Goal: Task Accomplishment & Management: Use online tool/utility

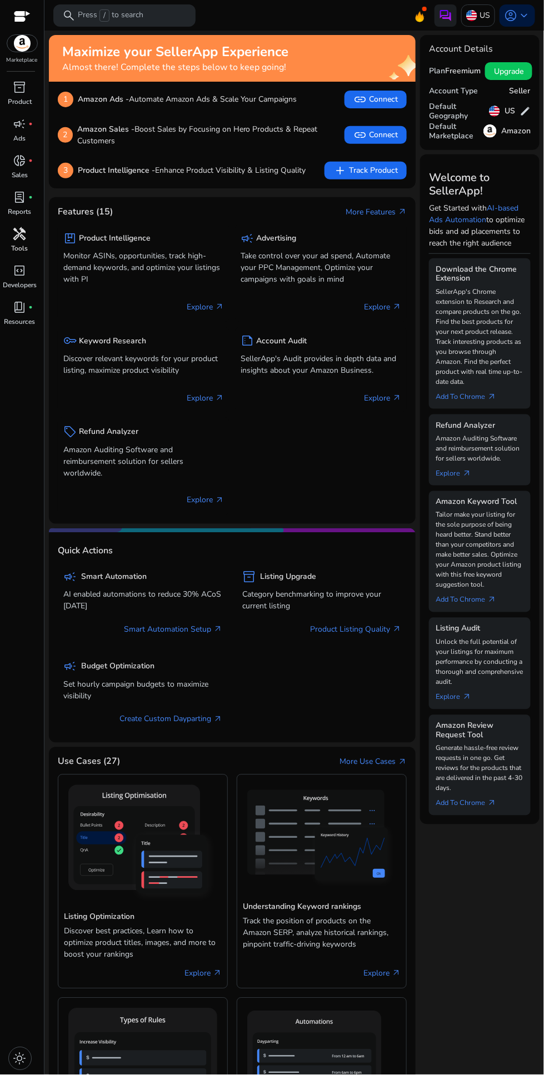
click at [9, 242] on link "handyman Tools" at bounding box center [19, 243] width 39 height 37
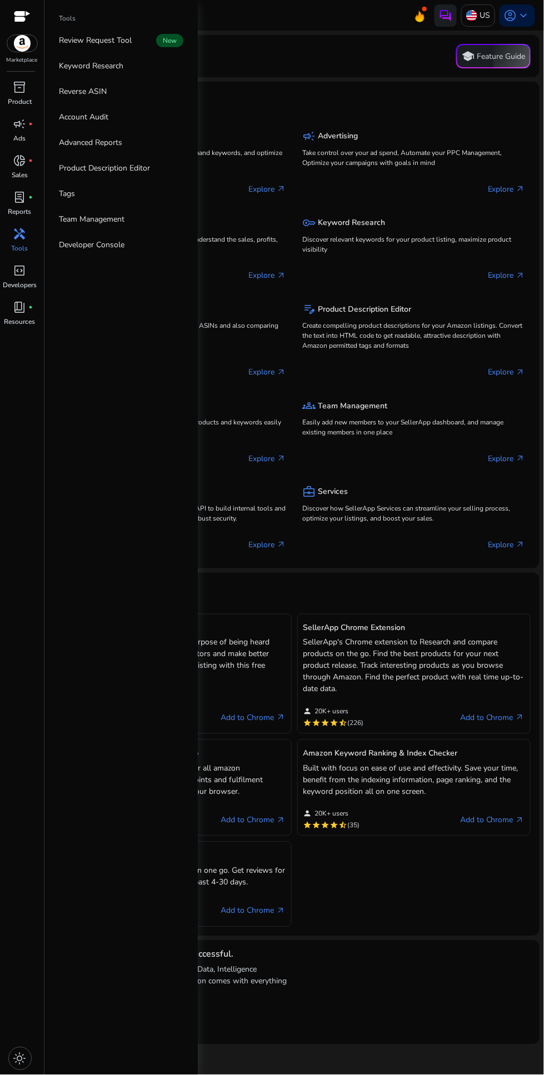
click at [414, 929] on mat-card "Chrome Extensions (5) Amazon Keyword Research Tool Tailor make your listing for…" at bounding box center [294, 754] width 490 height 363
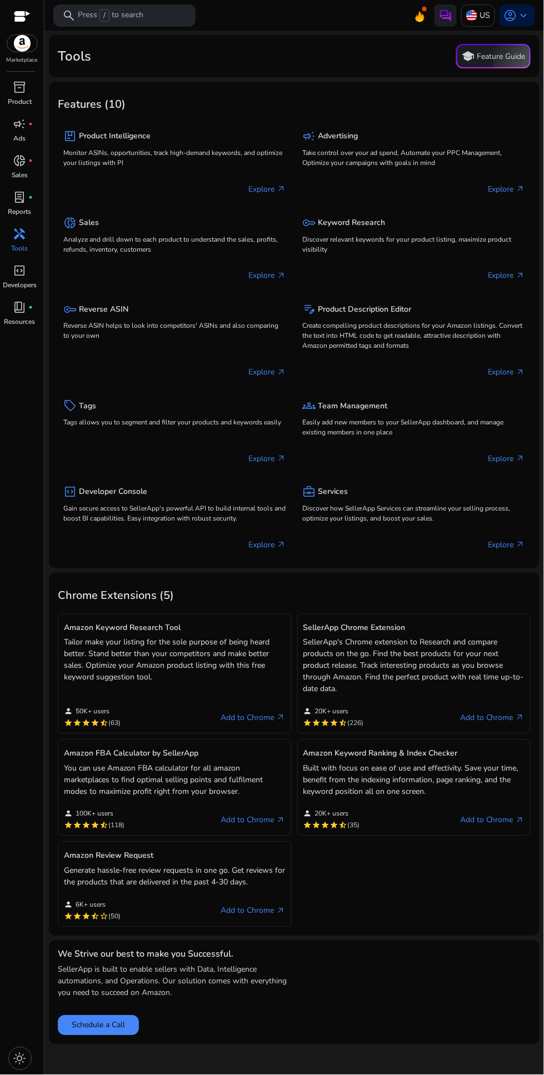
click at [11, 238] on div "handyman" at bounding box center [19, 234] width 31 height 18
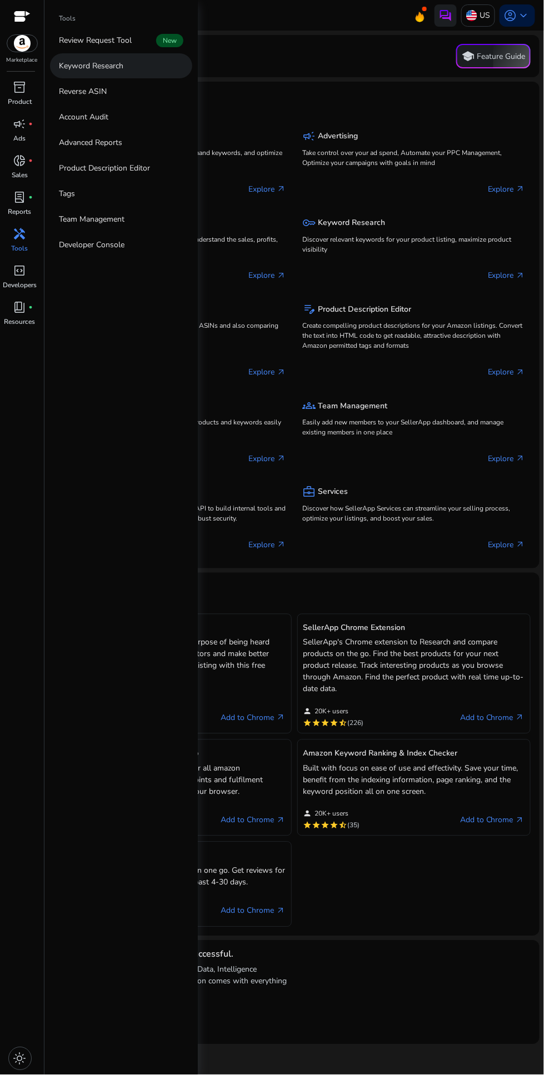
click at [117, 67] on p "Keyword Research" at bounding box center [91, 66] width 64 height 12
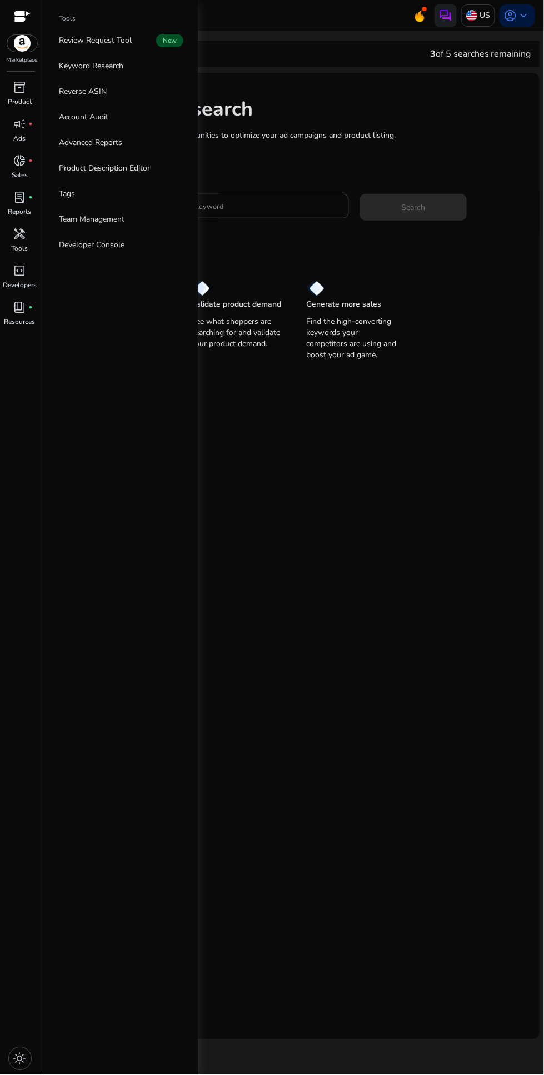
click at [253, 204] on input "Enter Keyword" at bounding box center [258, 206] width 164 height 12
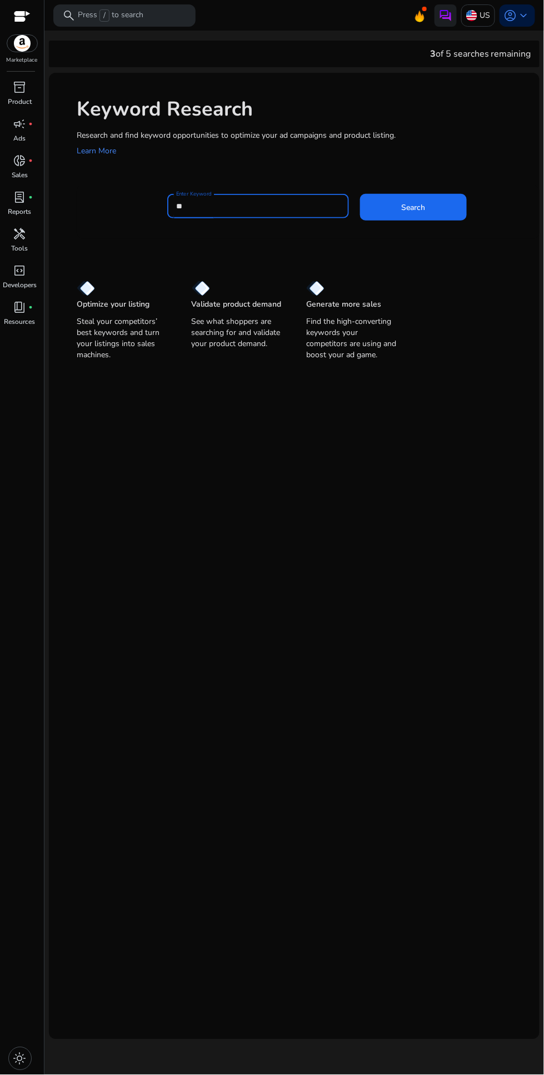
type input "*"
type input "**********"
click at [414, 219] on span at bounding box center [413, 207] width 107 height 27
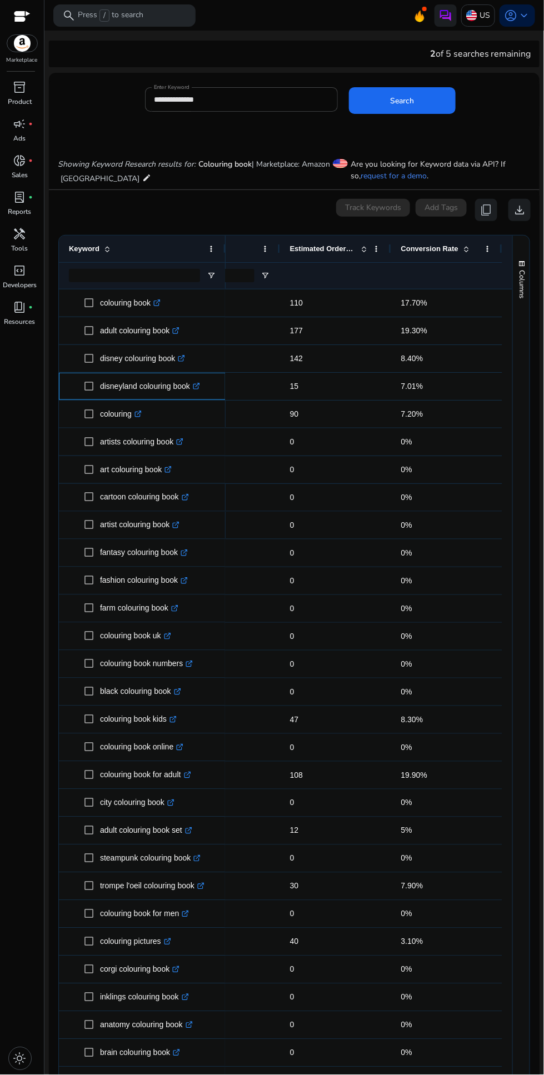
click at [199, 384] on icon at bounding box center [198, 385] width 4 height 4
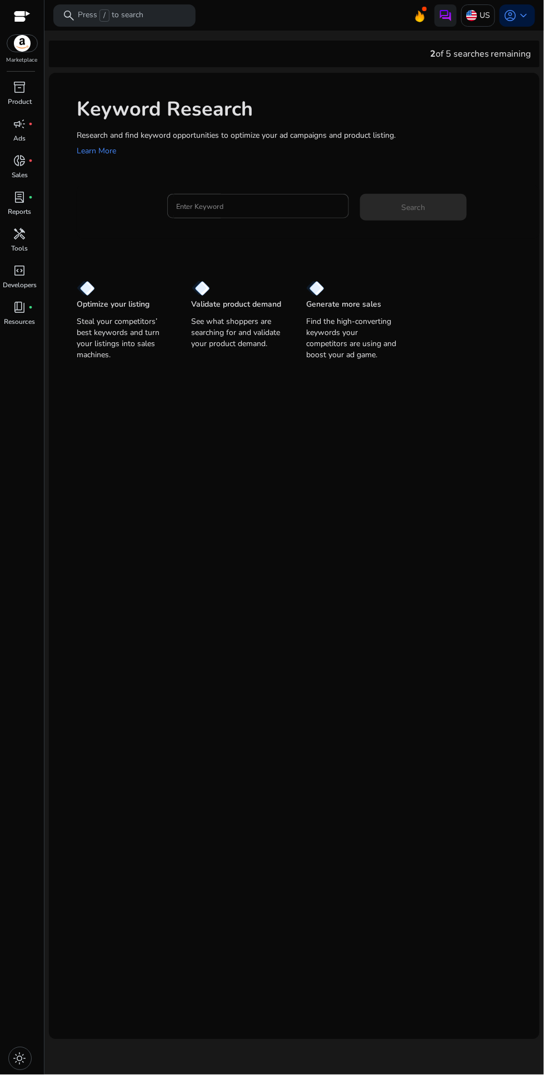
click at [248, 225] on div at bounding box center [258, 224] width 182 height 12
click at [265, 210] on input "Enter Keyword" at bounding box center [258, 206] width 164 height 12
click at [258, 212] on input "Enter Keyword" at bounding box center [258, 206] width 164 height 12
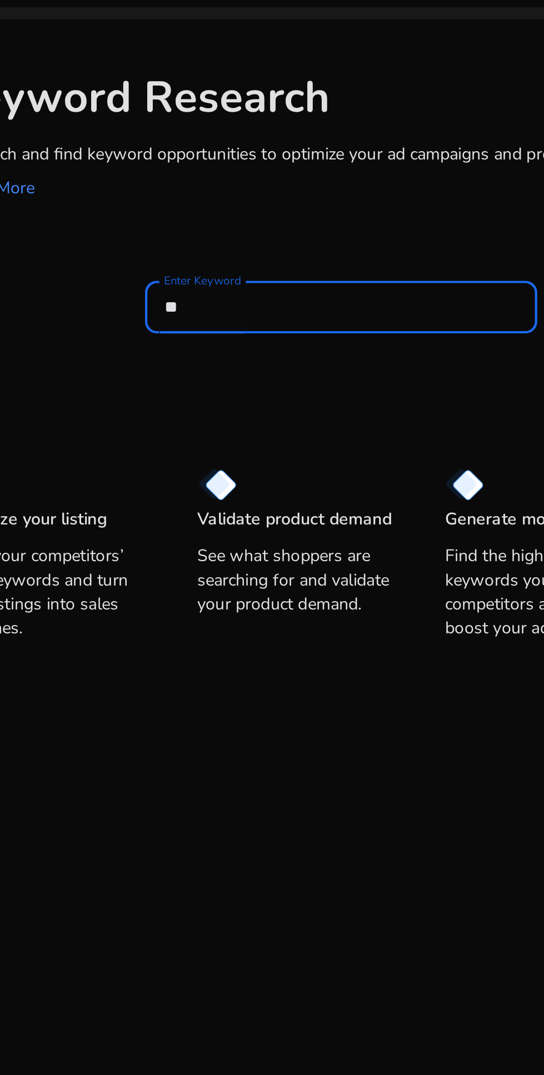
type input "*"
